Goal: Task Accomplishment & Management: Manage account settings

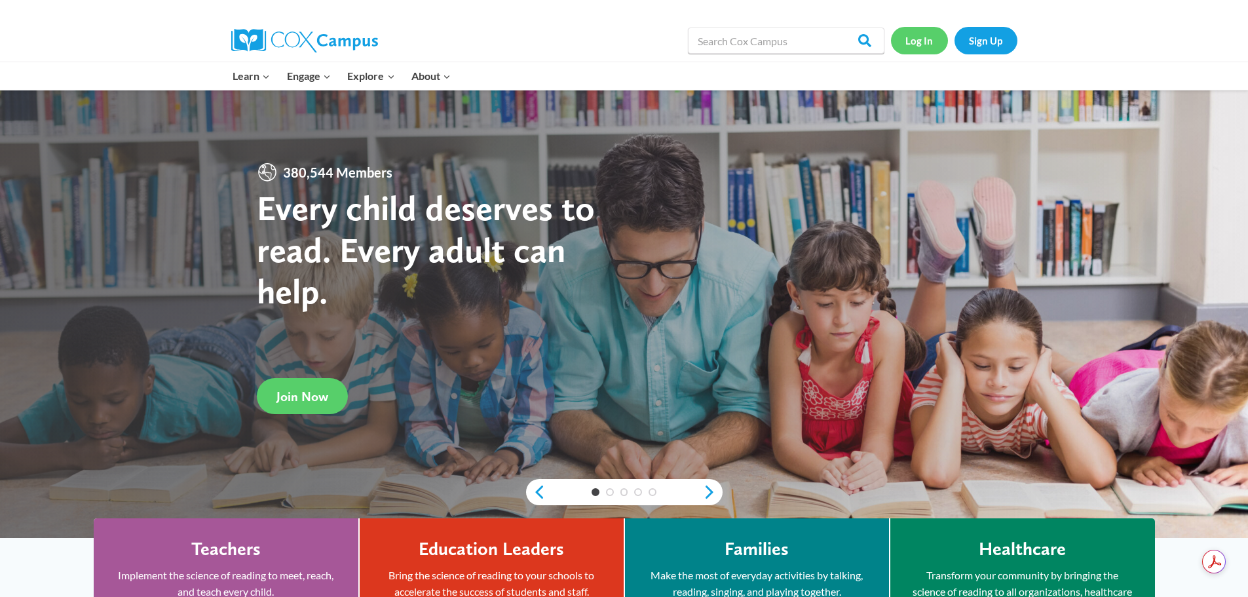
click at [922, 41] on link "Log In" at bounding box center [919, 40] width 57 height 27
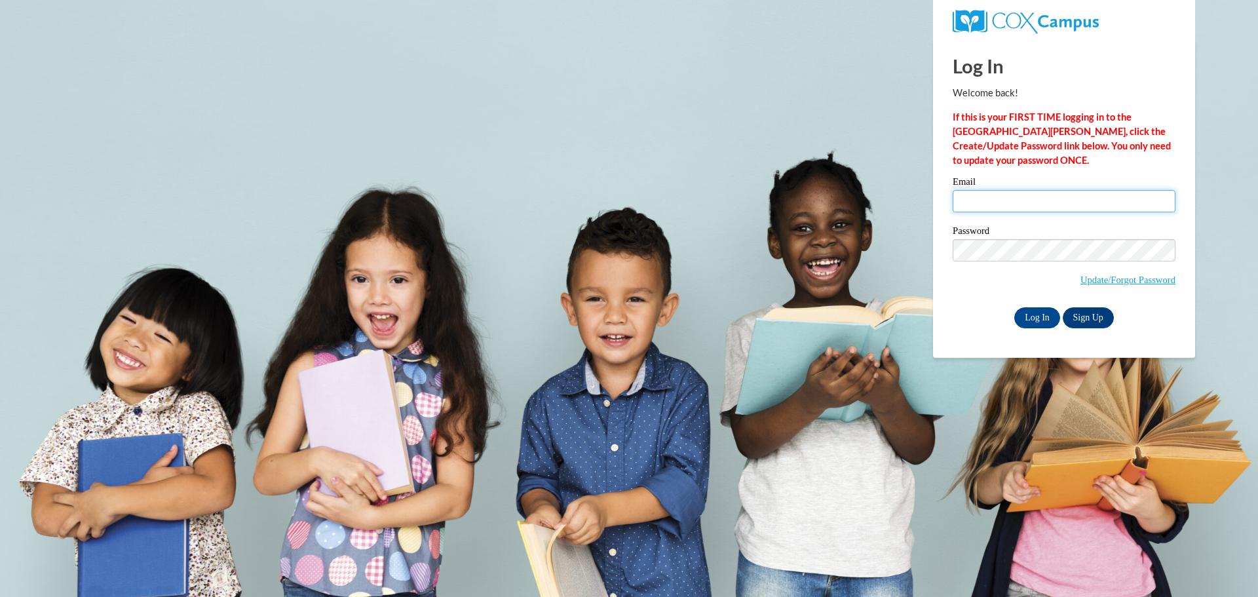
click at [973, 199] on input "Email" at bounding box center [1064, 201] width 223 height 22
type input "[EMAIL_ADDRESS][DOMAIN_NAME]"
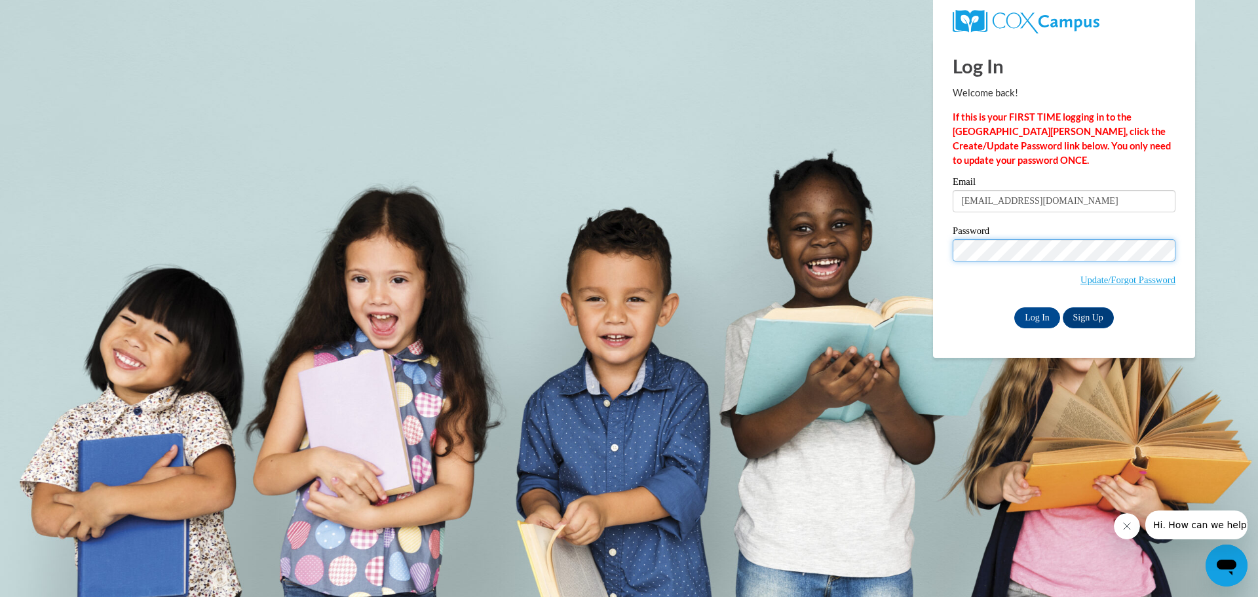
click at [1014, 307] on input "Log In" at bounding box center [1037, 317] width 46 height 21
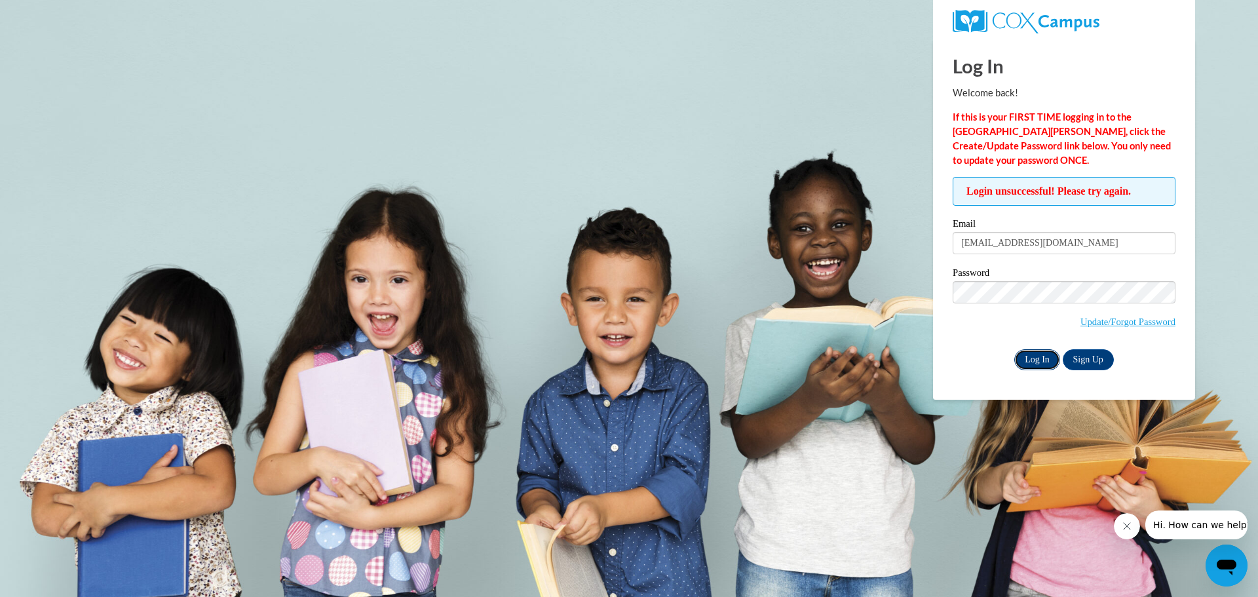
click at [1037, 359] on input "Log In" at bounding box center [1037, 359] width 46 height 21
click at [1039, 360] on input "Log In" at bounding box center [1037, 359] width 46 height 21
click at [1035, 357] on input "Log In" at bounding box center [1037, 359] width 46 height 21
click at [1091, 322] on link "Update/Forgot Password" at bounding box center [1128, 321] width 95 height 10
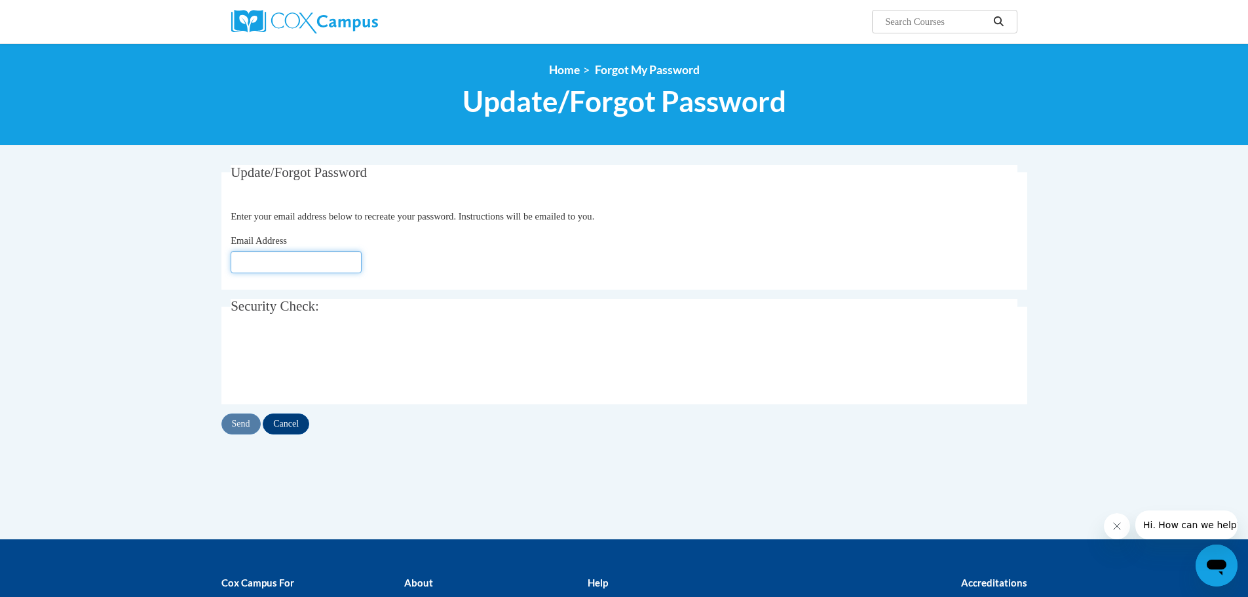
click at [240, 261] on input "Email Address" at bounding box center [296, 262] width 131 height 22
type input "[EMAIL_ADDRESS][DOMAIN_NAME]"
click at [236, 426] on input "Send" at bounding box center [240, 423] width 39 height 21
